Goal: Task Accomplishment & Management: Manage account settings

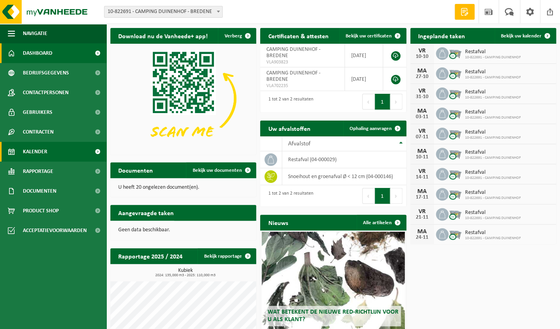
click at [44, 153] on span "Kalender" at bounding box center [35, 152] width 24 height 20
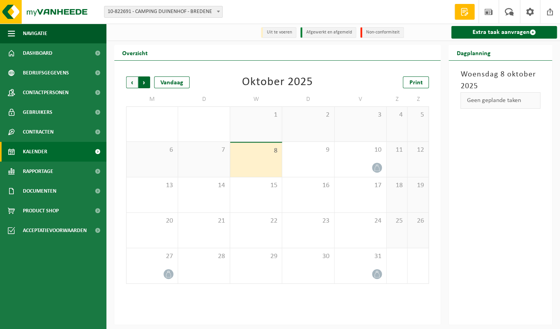
click at [131, 84] on span "Vorige" at bounding box center [132, 82] width 12 height 12
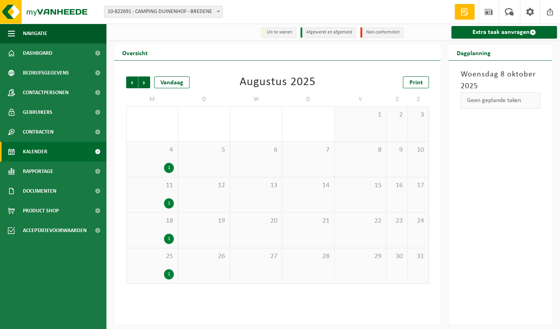
click at [131, 84] on span "Vorige" at bounding box center [132, 82] width 12 height 12
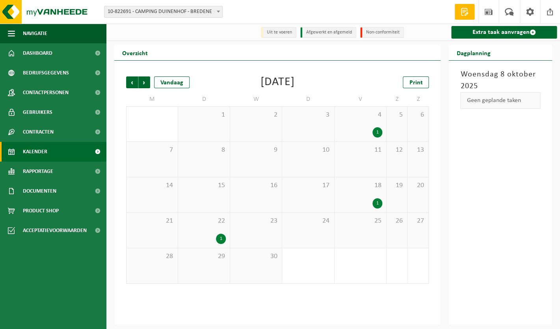
click at [131, 84] on span "Vorige" at bounding box center [132, 82] width 12 height 12
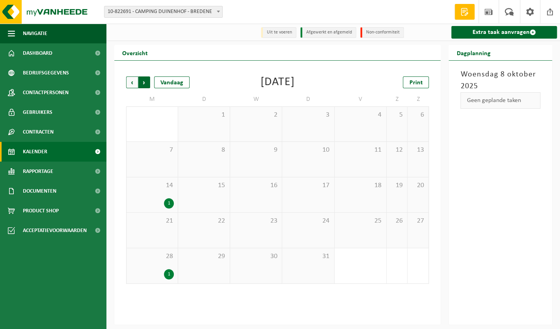
click at [132, 85] on span "Vorige" at bounding box center [132, 82] width 12 height 12
click at [147, 86] on span "Volgende" at bounding box center [144, 82] width 12 height 12
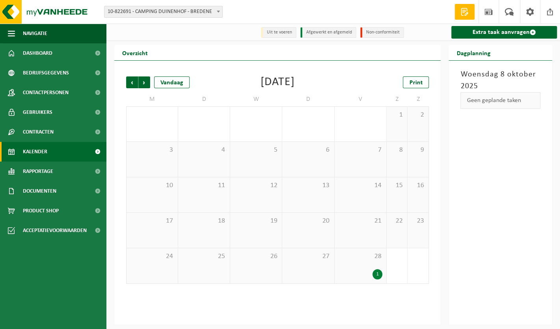
click at [147, 86] on span "Volgende" at bounding box center [144, 82] width 12 height 12
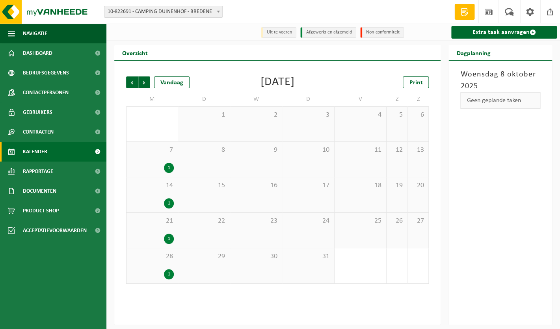
click at [147, 86] on span "Volgende" at bounding box center [144, 82] width 12 height 12
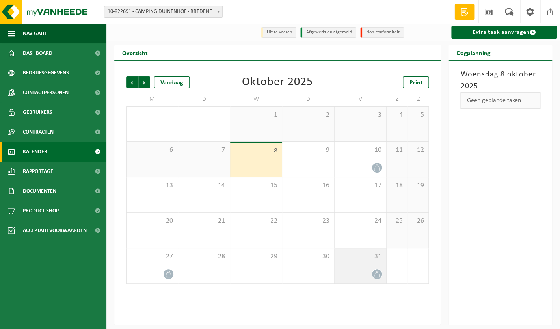
click at [371, 261] on span "31" at bounding box center [361, 256] width 44 height 9
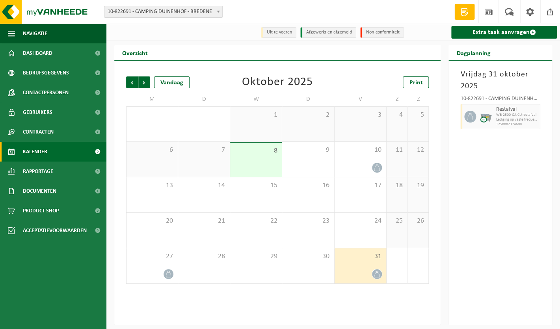
click at [0, 0] on span "button" at bounding box center [0, 0] width 0 height 0
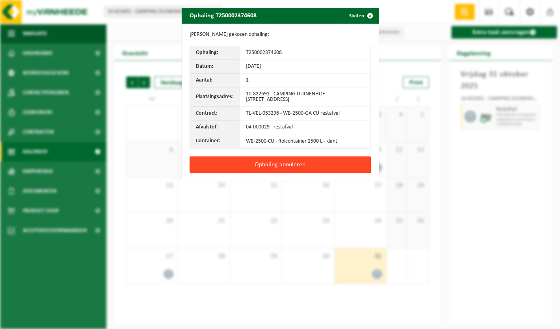
click at [350, 166] on button "Ophaling annuleren" at bounding box center [280, 164] width 181 height 17
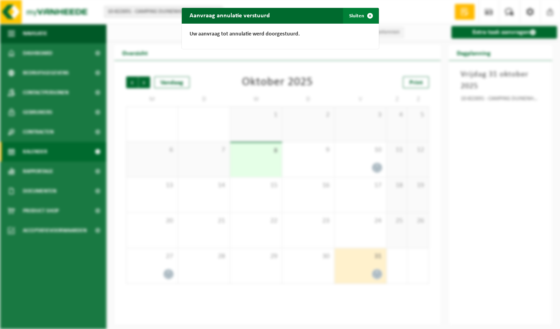
click at [366, 20] on span "button" at bounding box center [370, 16] width 16 height 16
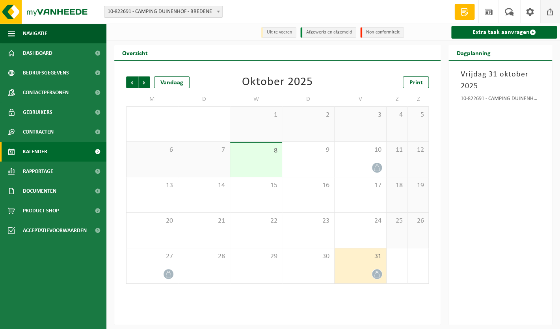
click at [548, 16] on span at bounding box center [550, 11] width 12 height 23
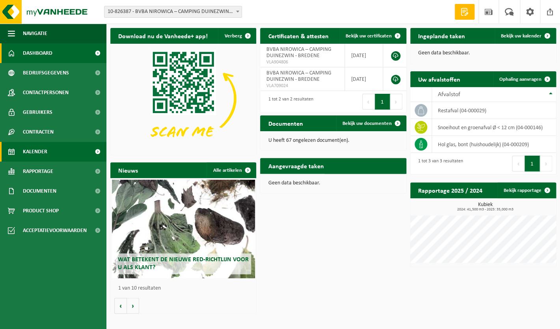
click at [49, 149] on link "Kalender" at bounding box center [53, 152] width 106 height 20
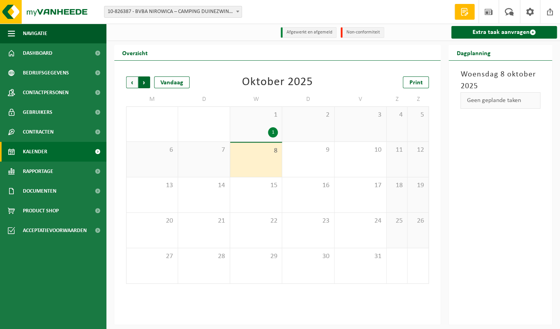
click at [132, 82] on span "Vorige" at bounding box center [132, 82] width 12 height 12
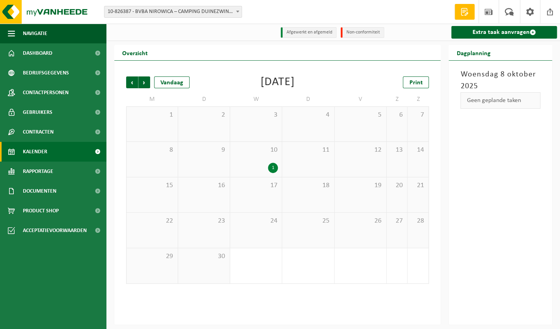
click at [132, 82] on span "Vorige" at bounding box center [132, 82] width 12 height 12
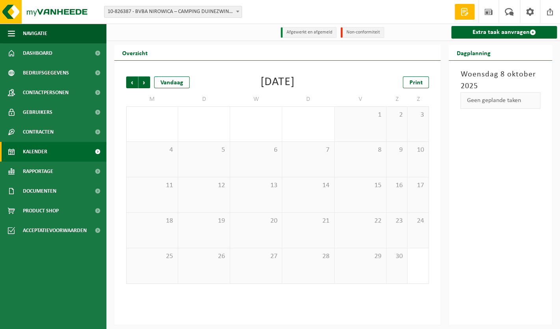
click at [132, 82] on span "Vorige" at bounding box center [132, 82] width 12 height 12
click at [141, 83] on span "Volgende" at bounding box center [144, 82] width 12 height 12
click at [130, 84] on span "Vorige" at bounding box center [132, 82] width 12 height 12
click at [145, 84] on span "Volgende" at bounding box center [144, 82] width 12 height 12
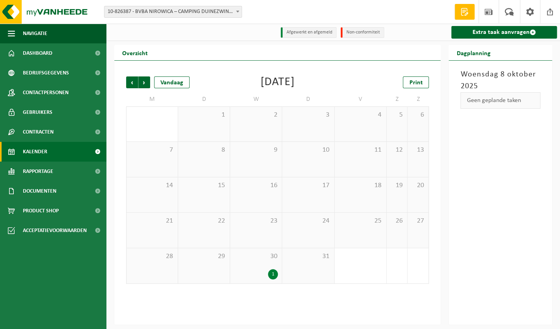
click at [145, 84] on span "Volgende" at bounding box center [144, 82] width 12 height 12
click at [136, 84] on span "Vorige" at bounding box center [132, 82] width 12 height 12
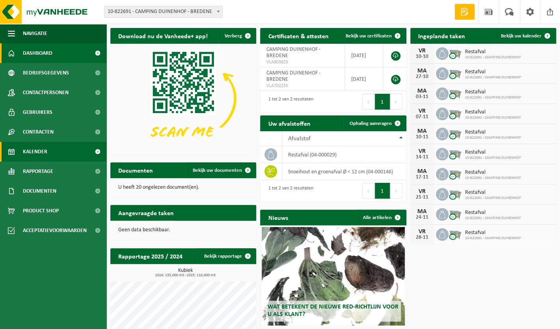
click at [42, 156] on span "Kalender" at bounding box center [35, 152] width 24 height 20
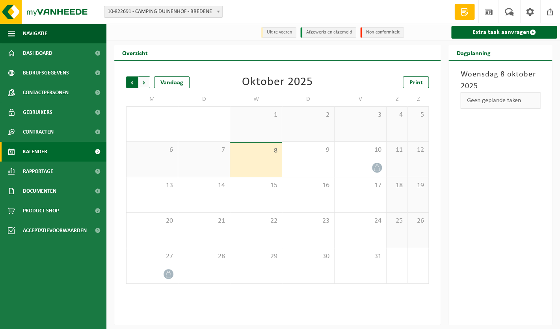
click at [144, 84] on span "Volgende" at bounding box center [144, 82] width 12 height 12
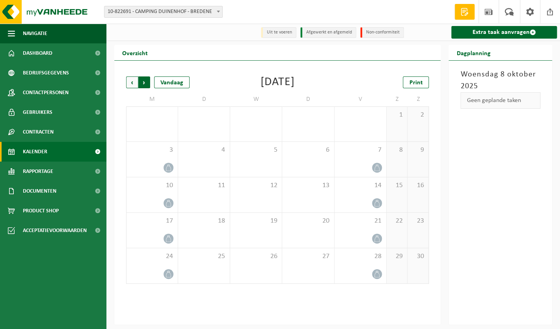
click at [131, 83] on span "Vorige" at bounding box center [132, 82] width 12 height 12
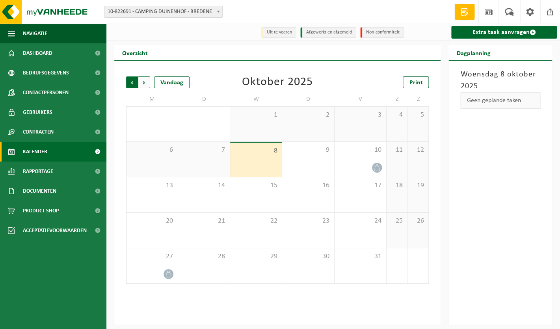
click at [149, 83] on span "Volgende" at bounding box center [144, 82] width 12 height 12
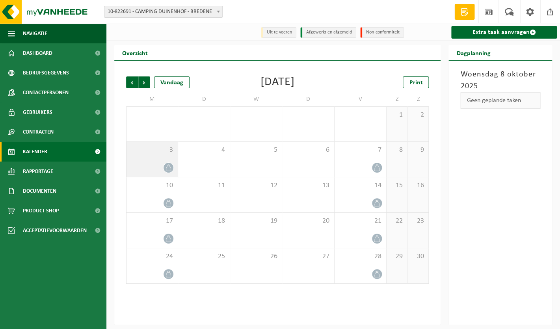
click at [146, 167] on div at bounding box center [151, 167] width 43 height 11
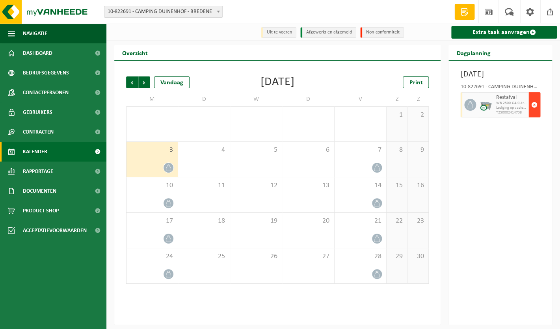
click at [539, 117] on button "button" at bounding box center [535, 104] width 12 height 25
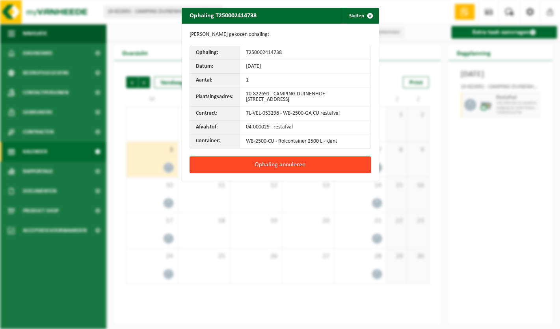
click at [334, 168] on button "Ophaling annuleren" at bounding box center [280, 164] width 181 height 17
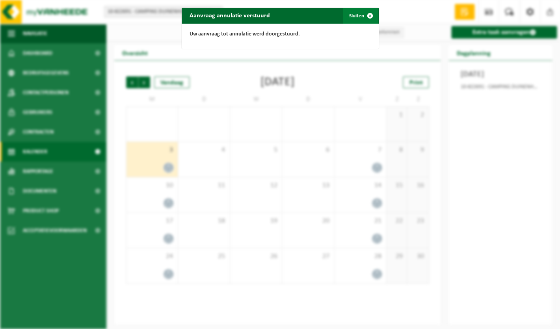
click at [361, 16] on button "Sluiten" at bounding box center [360, 16] width 35 height 16
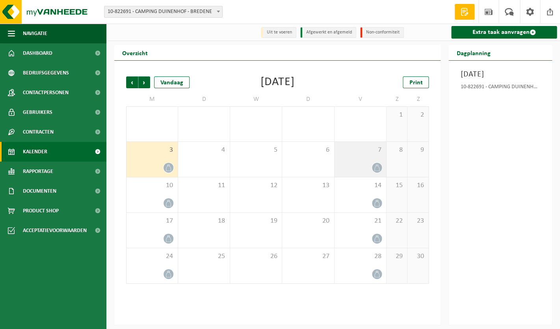
click at [348, 158] on div "7" at bounding box center [361, 159] width 52 height 35
